Goal: Task Accomplishment & Management: Manage account settings

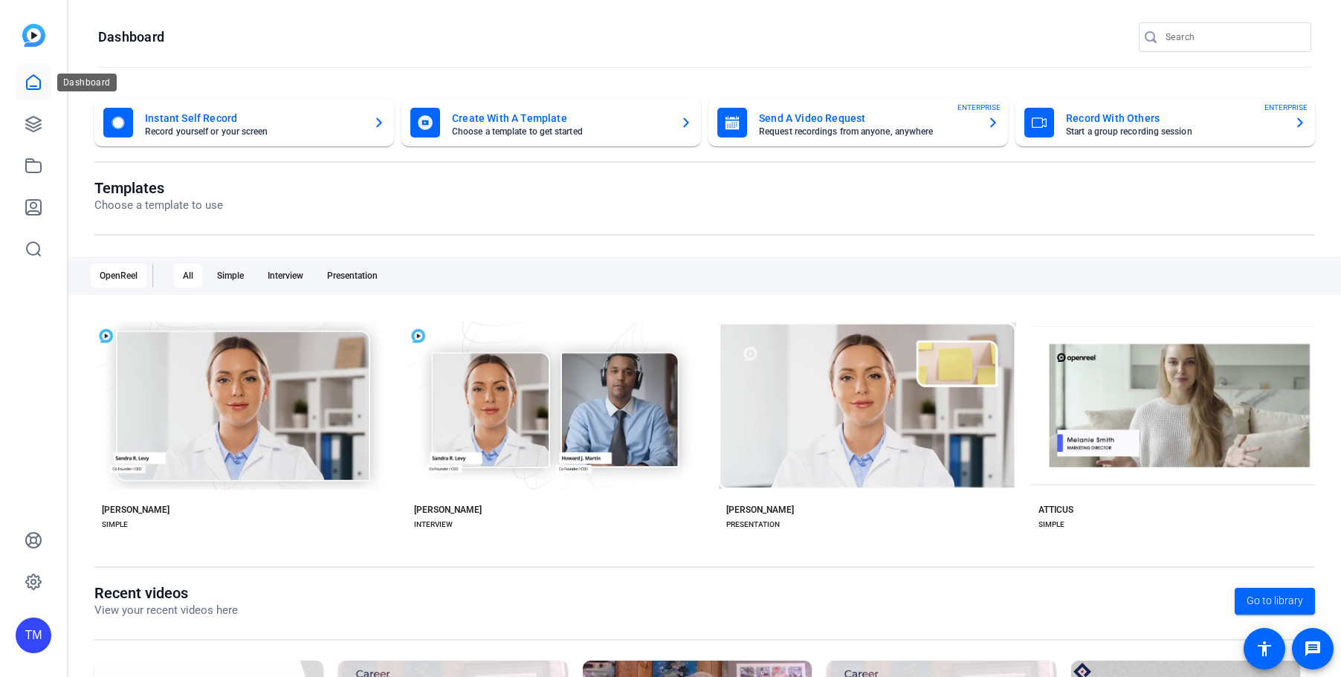
click at [32, 96] on link at bounding box center [34, 83] width 36 height 36
click at [28, 121] on icon at bounding box center [33, 124] width 15 height 15
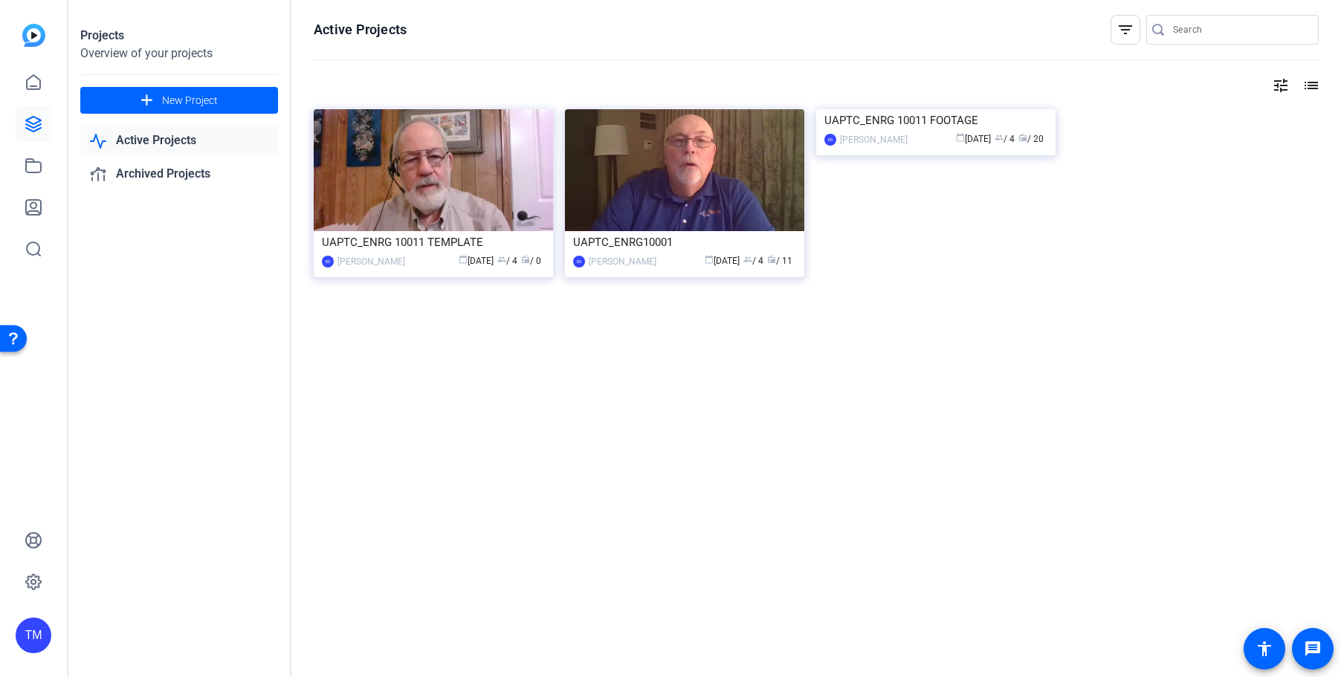
click at [33, 629] on div "TM" at bounding box center [34, 636] width 36 height 36
click at [169, 630] on mat-icon "logout" at bounding box center [178, 623] width 18 height 18
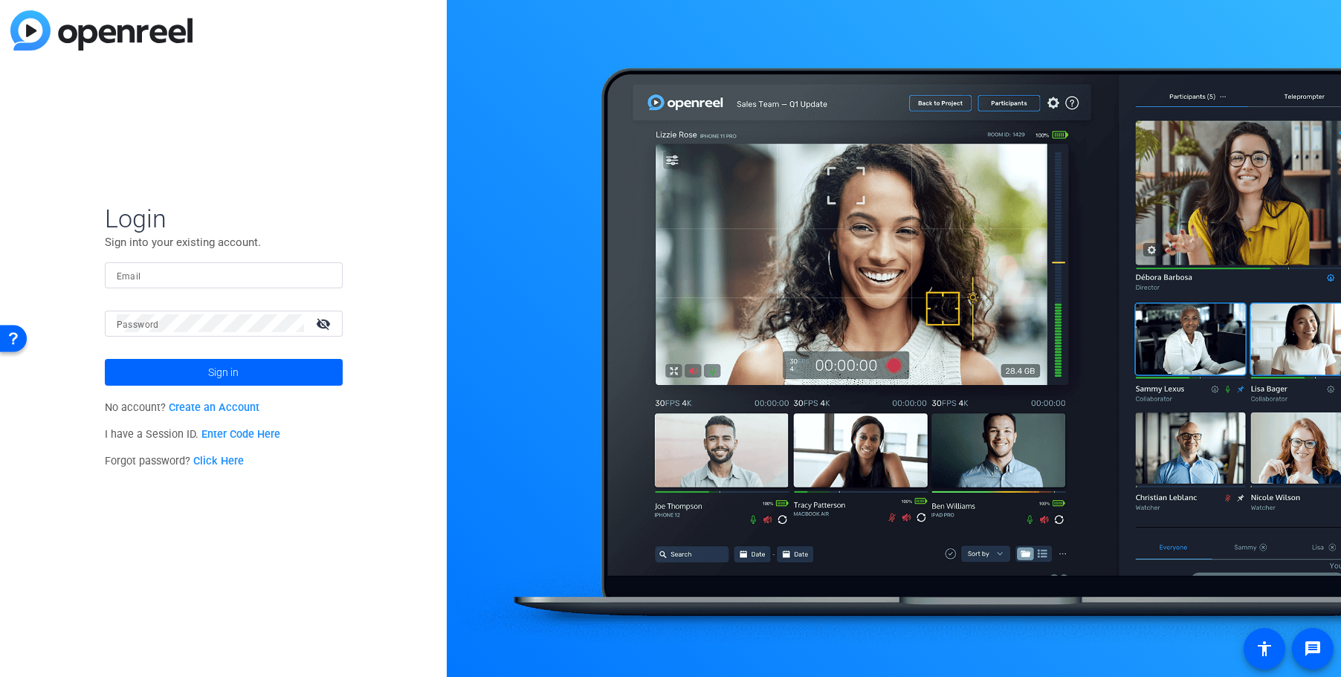
type input "[PERSON_NAME][EMAIL_ADDRESS][PERSON_NAME][DOMAIN_NAME]"
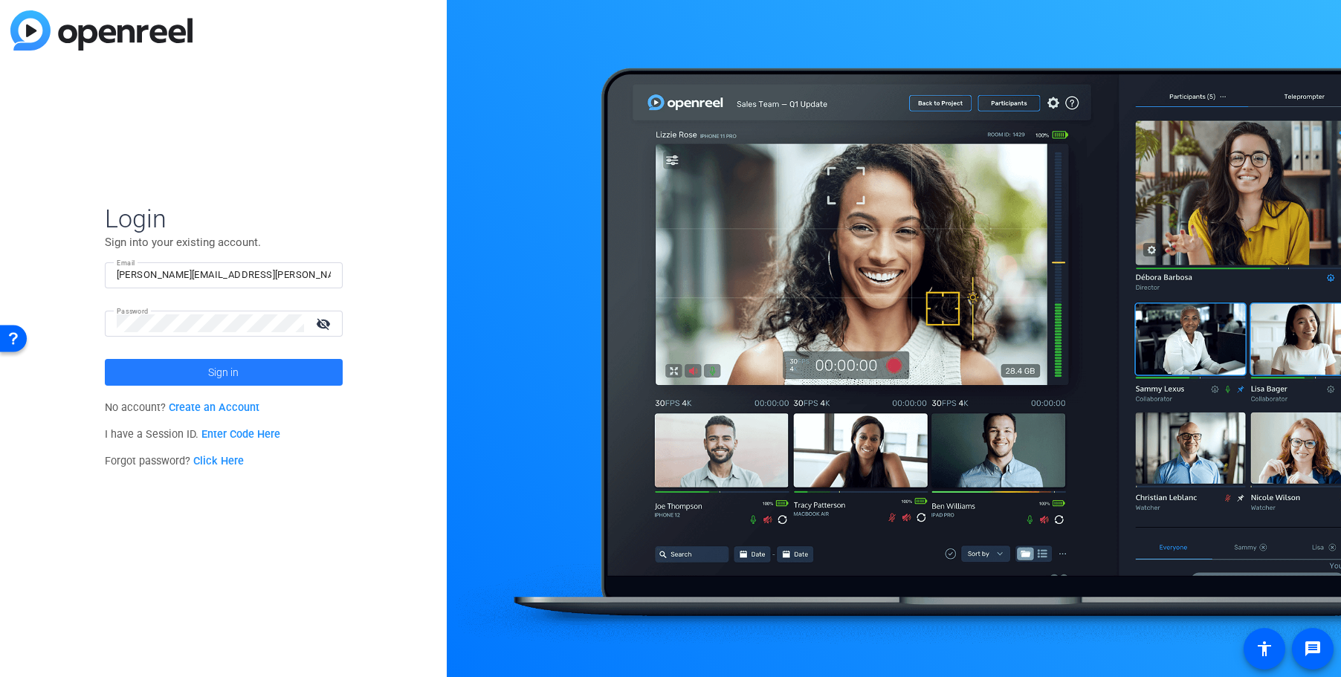
click at [201, 372] on span at bounding box center [224, 373] width 238 height 36
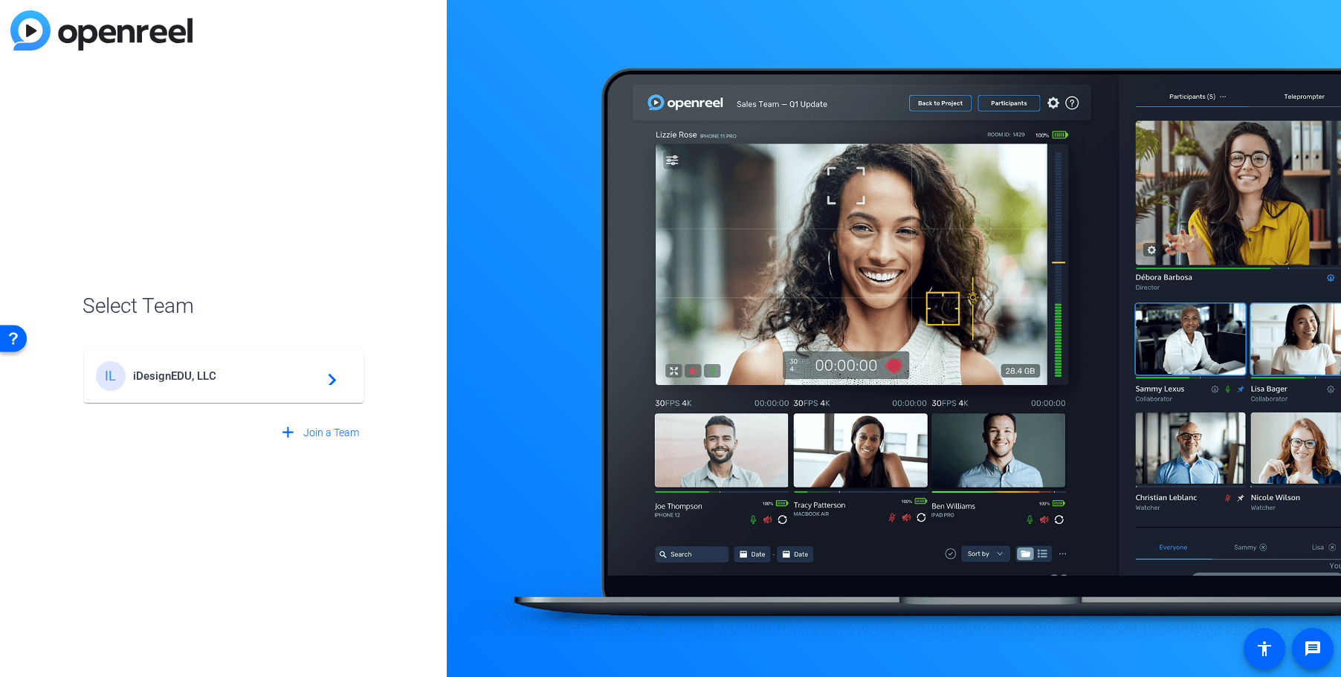
click at [300, 375] on span "iDesignEDU, LLC" at bounding box center [226, 375] width 186 height 13
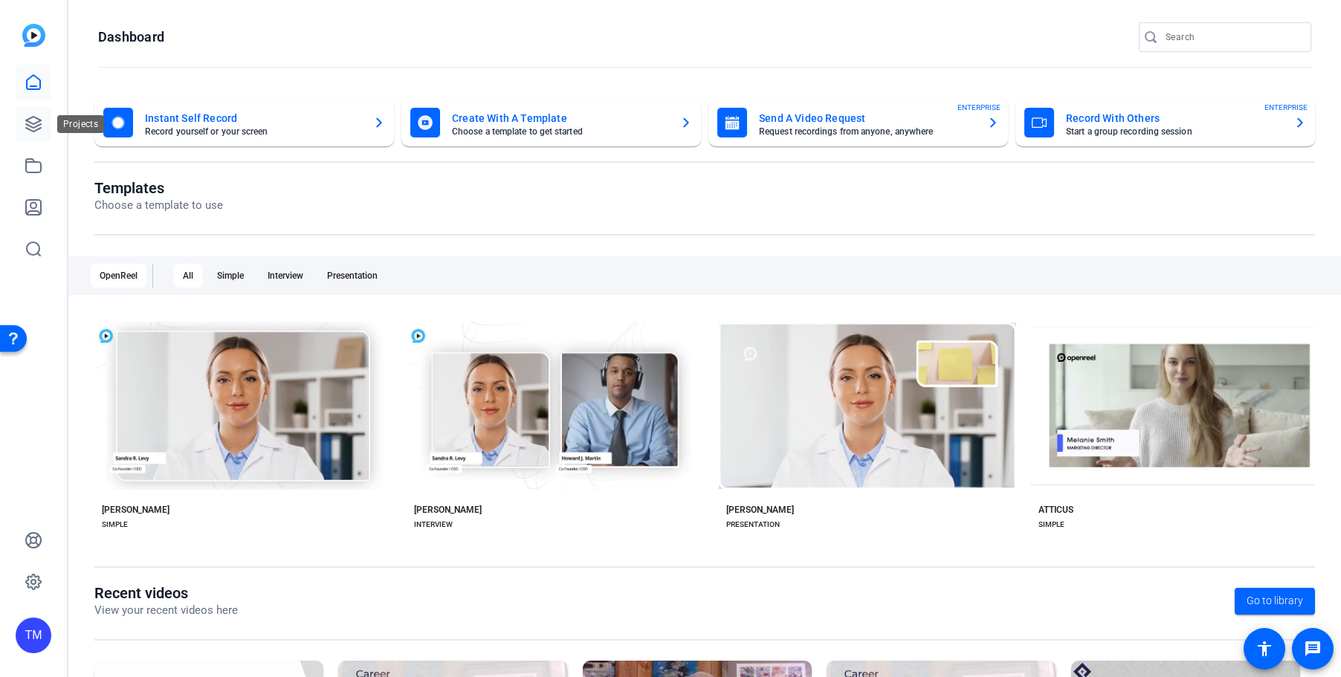
click at [40, 124] on icon at bounding box center [33, 124] width 15 height 15
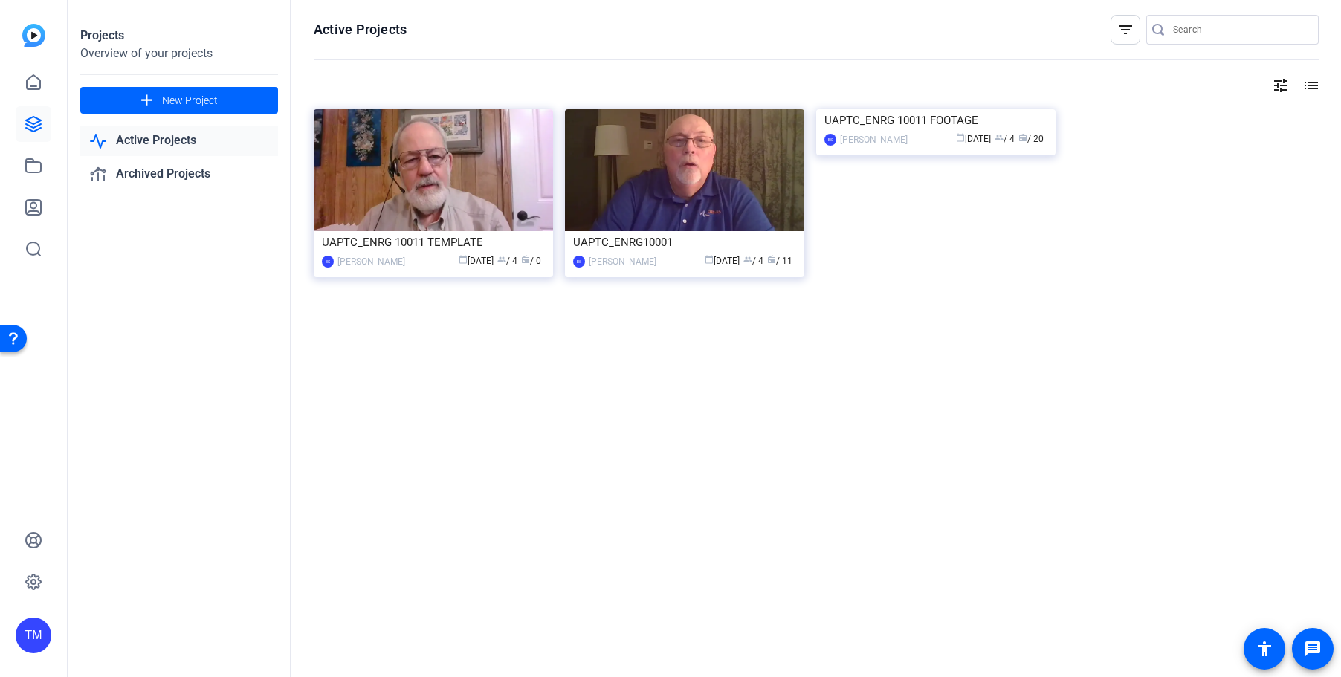
click at [516, 480] on div "Active Projects filter_list tune list UAPTC_ENRG 10011 TEMPLATE BS [PERSON_NAME…" at bounding box center [815, 338] width 1049 height 677
click at [43, 632] on div "TM" at bounding box center [34, 636] width 36 height 36
click at [130, 624] on div "iDesignEDU, LLC" at bounding box center [110, 630] width 85 height 15
click at [31, 638] on div "TM" at bounding box center [34, 636] width 36 height 36
click at [123, 636] on div "iDesignEDU, LLC" at bounding box center [110, 630] width 85 height 15
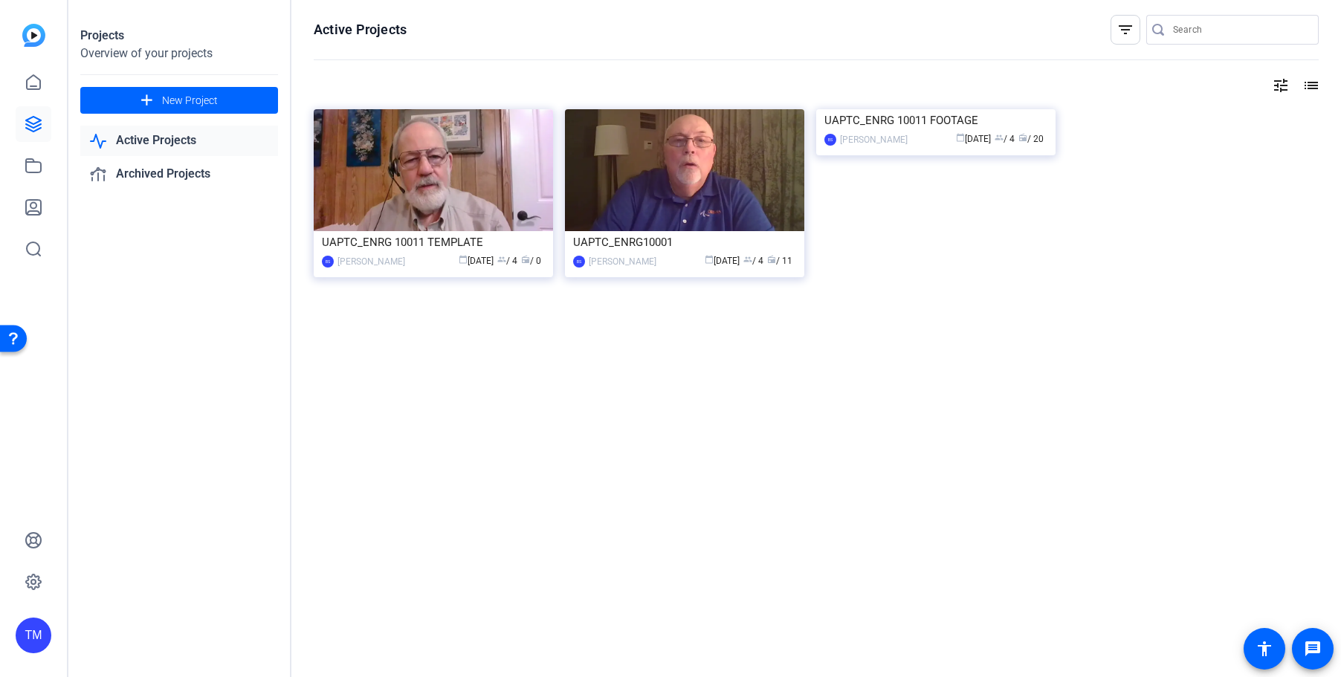
click at [33, 627] on div "TM" at bounding box center [34, 636] width 36 height 36
click at [175, 627] on mat-icon "logout" at bounding box center [178, 623] width 18 height 18
